Goal: Task Accomplishment & Management: Complete application form

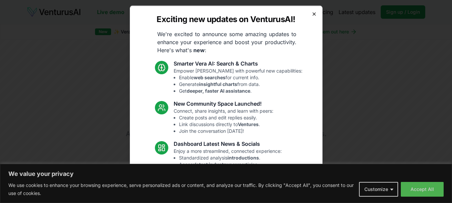
click at [312, 15] on icon "button" at bounding box center [314, 13] width 5 height 5
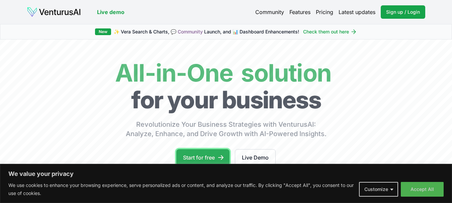
click at [217, 152] on link "Start for free" at bounding box center [203, 157] width 53 height 17
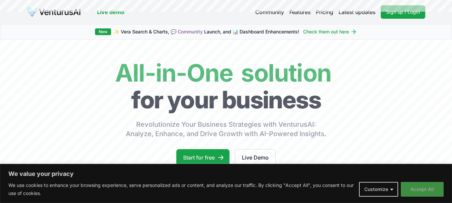
click at [435, 187] on button "Accept All" at bounding box center [422, 189] width 43 height 15
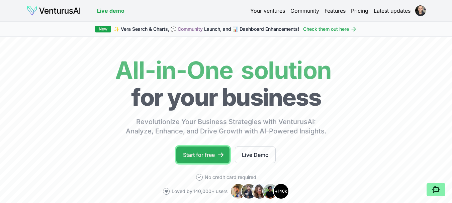
click at [210, 156] on link "Start for free" at bounding box center [203, 155] width 53 height 17
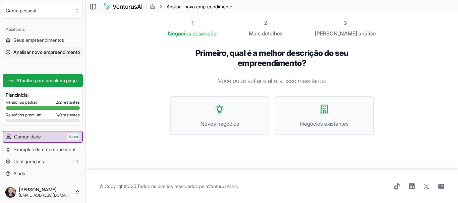
click at [435, 43] on section "1 Negócios descrição 2 Mais detalhes 3 Seu análise Primeiro, qual é a melhor de…" at bounding box center [272, 91] width 372 height 156
click at [318, 128] on span "Negócios existentes" at bounding box center [324, 124] width 84 height 8
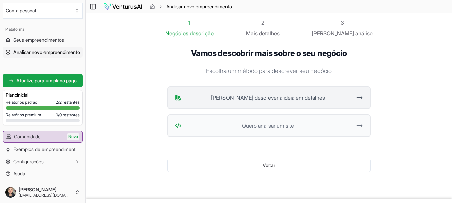
click at [290, 105] on button "Quero descrever a ideia em detalhes" at bounding box center [269, 97] width 204 height 23
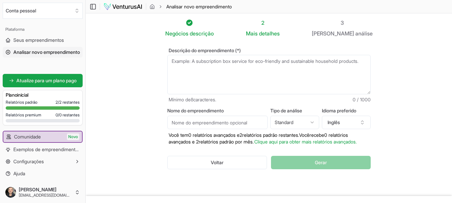
click at [239, 123] on input "Nome do empreendimento" at bounding box center [217, 122] width 100 height 13
type input "Vida Leve"
click at [292, 125] on html "Valorizamos sua privacidade Utilizamos cookies para aprimorar sua experiência d…" at bounding box center [226, 101] width 452 height 203
click at [347, 121] on html "Valorizamos sua privacidade Utilizamos cookies para aprimorar sua experiência d…" at bounding box center [226, 101] width 452 height 203
click at [347, 121] on button "Inglês" at bounding box center [346, 122] width 49 height 13
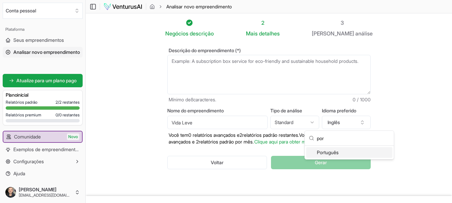
type input "por"
click at [339, 151] on font "Português" at bounding box center [328, 153] width 22 height 6
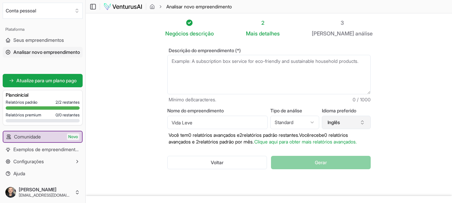
click at [349, 121] on button "Inglês" at bounding box center [346, 122] width 49 height 13
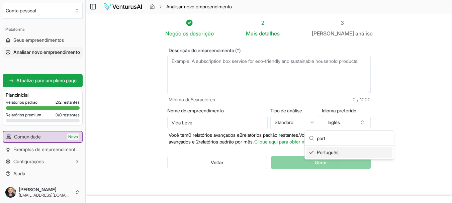
type input "port"
click at [347, 153] on div "Português" at bounding box center [349, 152] width 86 height 11
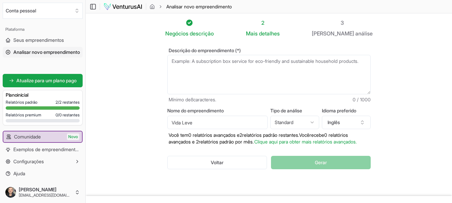
click at [294, 120] on html "Valorizamos sua privacidade Utilizamos cookies para aprimorar sua experiência d…" at bounding box center [226, 101] width 452 height 203
click at [402, 144] on html "Valorizamos sua privacidade Utilizamos cookies para aprimorar sua experiência d…" at bounding box center [226, 101] width 452 height 203
click at [211, 68] on textarea "Descrição do empreendimento (*)" at bounding box center [269, 75] width 204 height 40
click at [205, 71] on textarea "Descrição do empreendimento (*)" at bounding box center [269, 75] width 204 height 40
click at [227, 73] on textarea "Descrição do empreendimento (*)" at bounding box center [269, 75] width 204 height 40
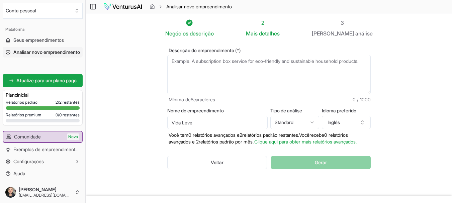
paste textarea "A Vida Leve é uma empresa especializada na produção e comercialização de alimen…"
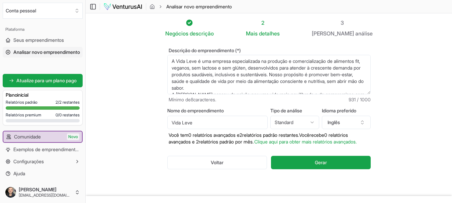
scroll to position [84, 0]
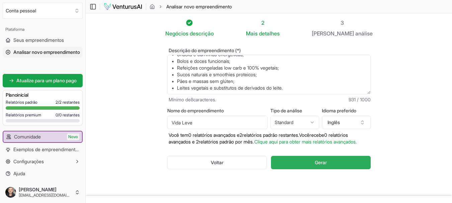
type textarea "A Vida Leve é uma empresa especializada na produção e comercialização de alimen…"
click at [325, 165] on font "Gerar" at bounding box center [321, 163] width 12 height 6
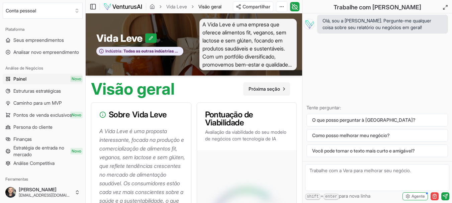
click at [272, 88] on font "Próxima seção" at bounding box center [264, 89] width 31 height 6
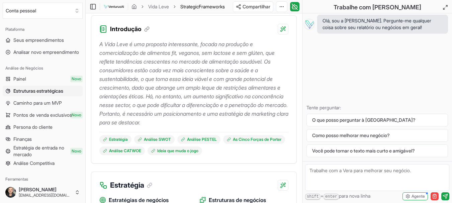
scroll to position [134, 0]
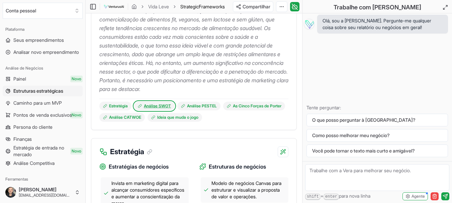
click at [165, 104] on font "Análise SWOT" at bounding box center [157, 105] width 27 height 5
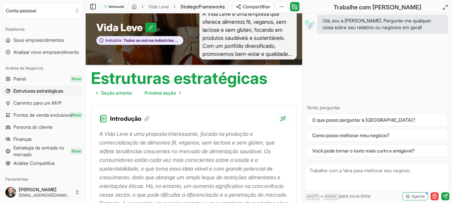
scroll to position [111, 0]
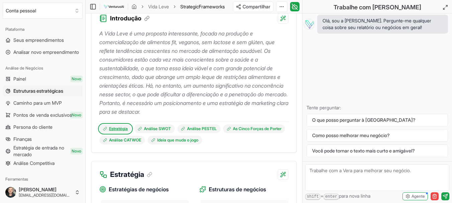
click at [122, 127] on font "Estratégia" at bounding box center [118, 128] width 19 height 5
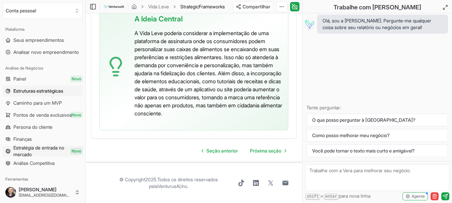
scroll to position [33, 0]
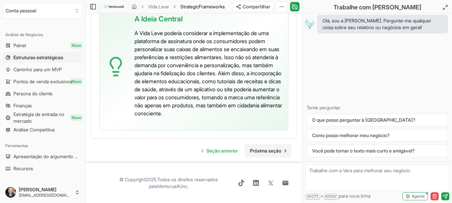
click at [269, 150] on font "Próxima seção" at bounding box center [265, 151] width 31 height 6
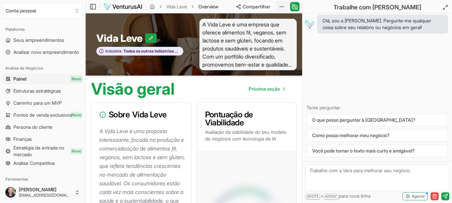
click at [281, 3] on html "Valorizamos sua privacidade Utilizamos cookies para aprimorar sua experiência d…" at bounding box center [226, 101] width 452 height 203
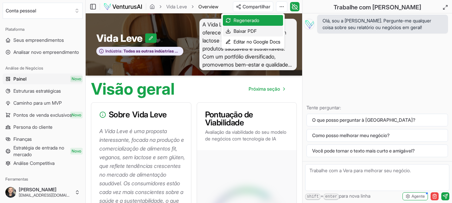
click at [242, 30] on font "Baixar PDF" at bounding box center [245, 31] width 23 height 6
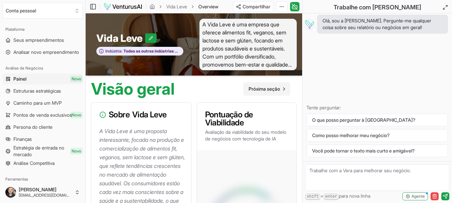
click at [253, 89] on font "Próxima seção" at bounding box center [264, 89] width 31 height 6
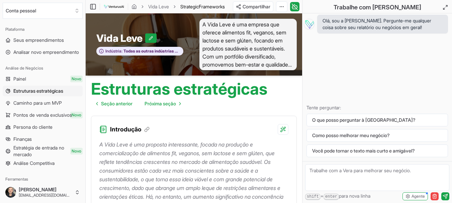
click at [341, 175] on textarea at bounding box center [377, 177] width 144 height 27
type textarea "pode trazer a missão visão e valores ?"
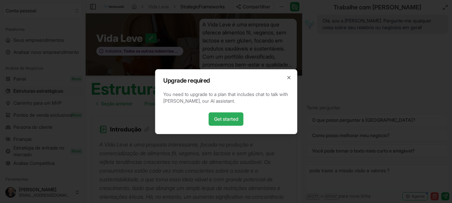
click at [239, 117] on link "Get started" at bounding box center [226, 119] width 35 height 13
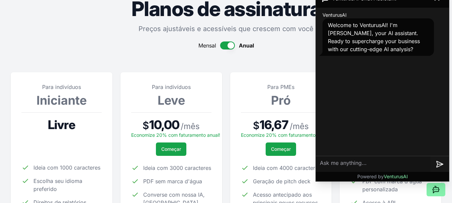
scroll to position [100, 0]
